Goal: Check status: Check status

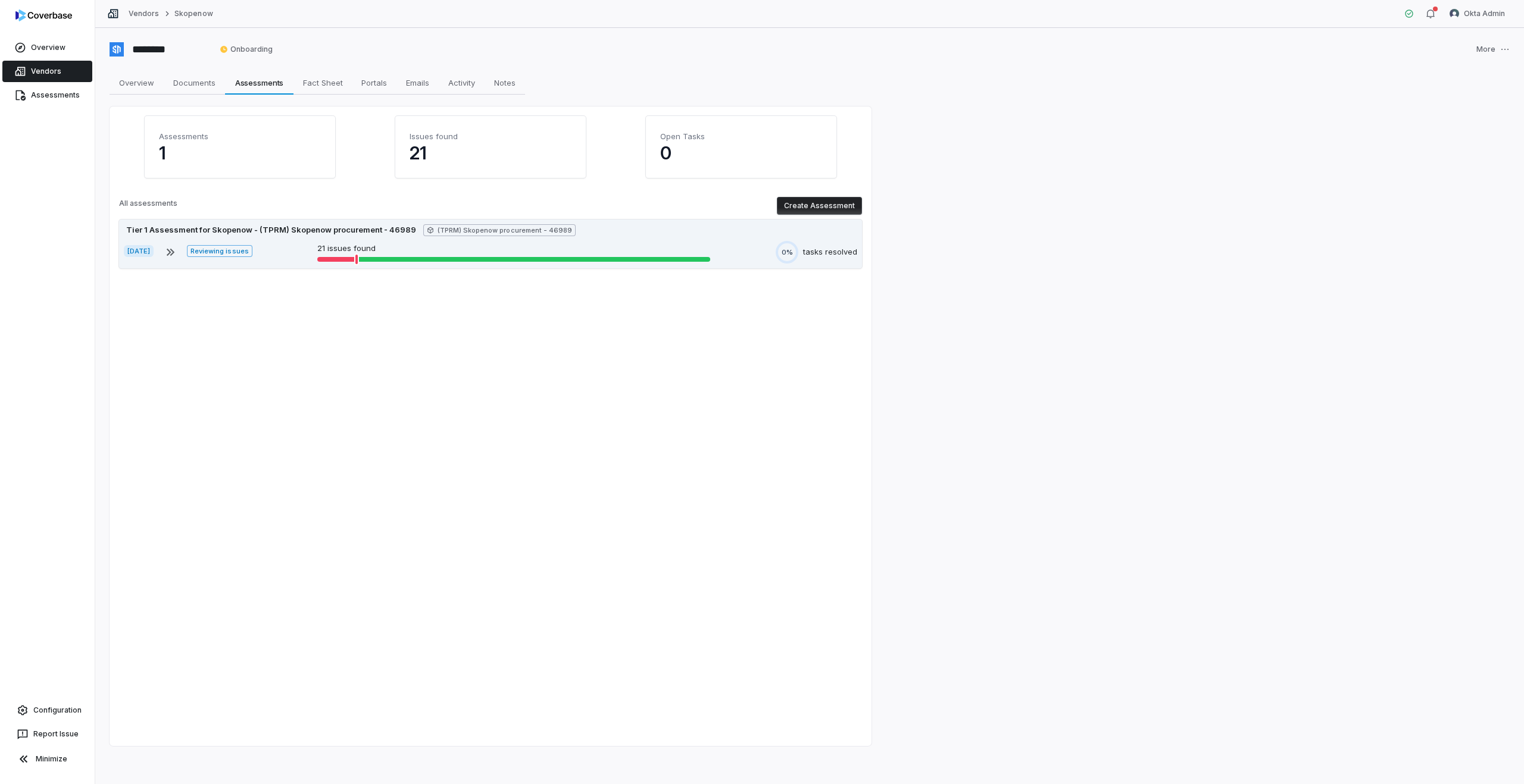
click at [288, 252] on div "[DATE] Reviewing issues 21 issues found 0% tasks resolved" at bounding box center [490, 252] width 734 height 23
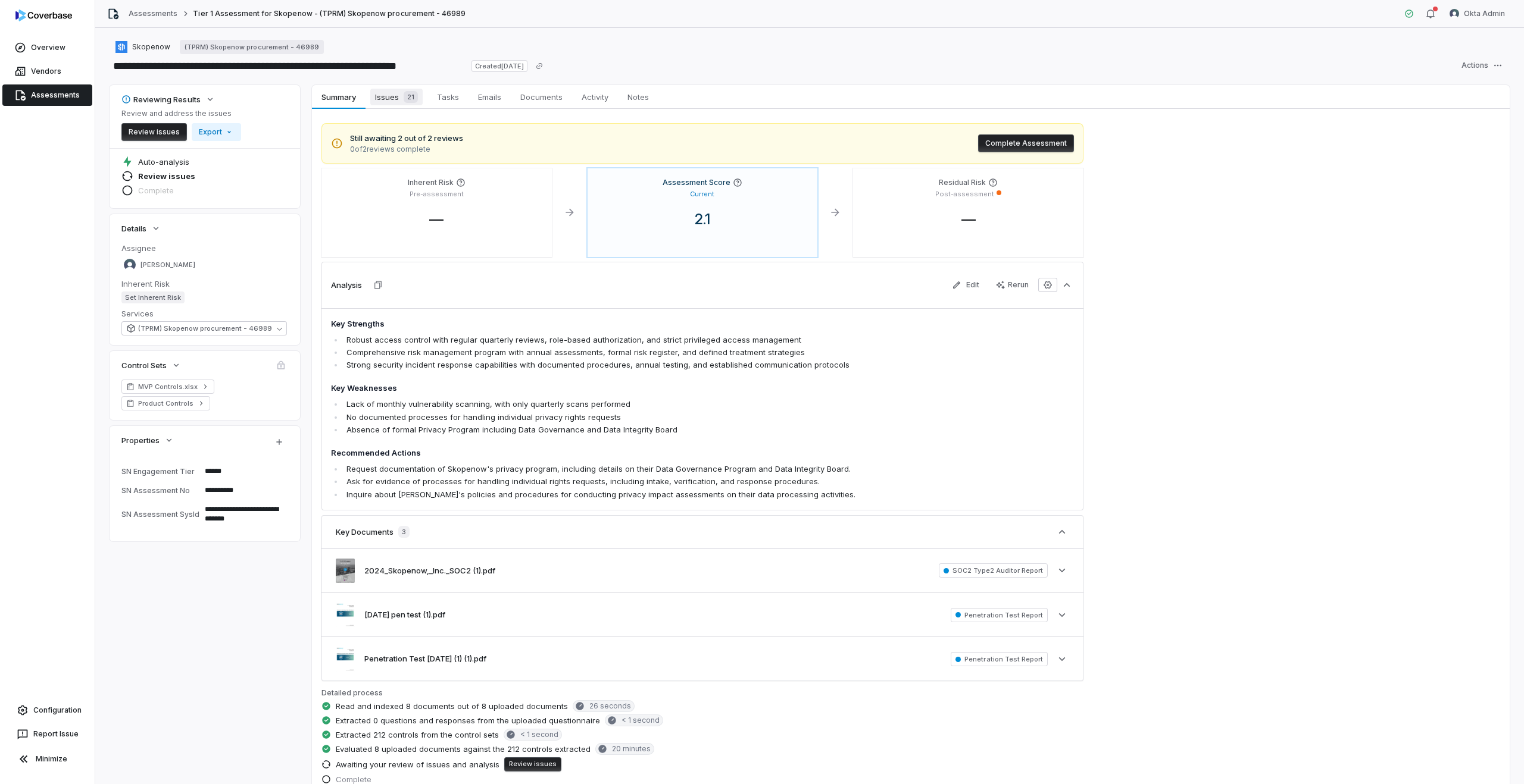
click at [396, 104] on span "Issues 21" at bounding box center [396, 97] width 53 height 17
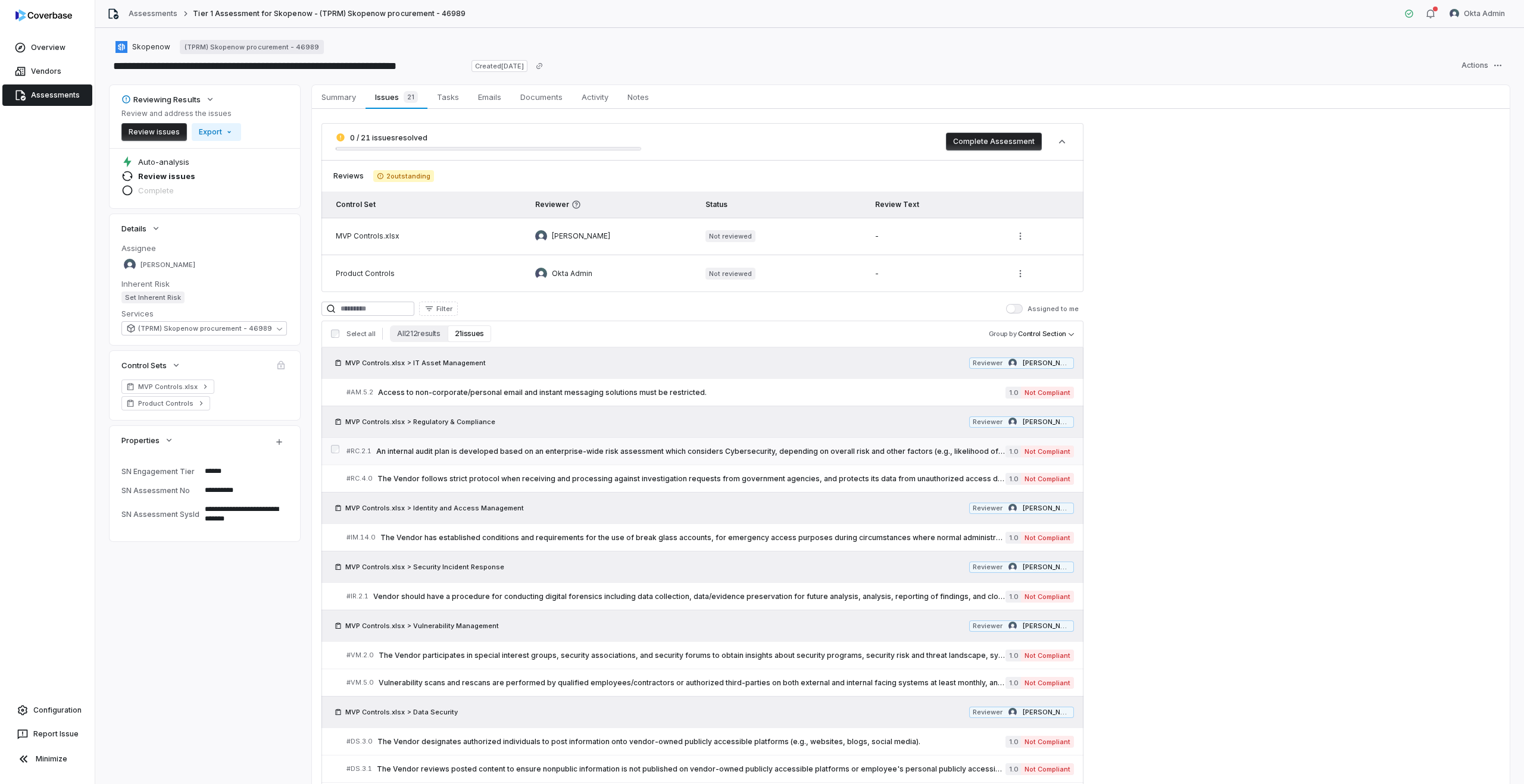
type textarea "*"
